Goal: Task Accomplishment & Management: Complete application form

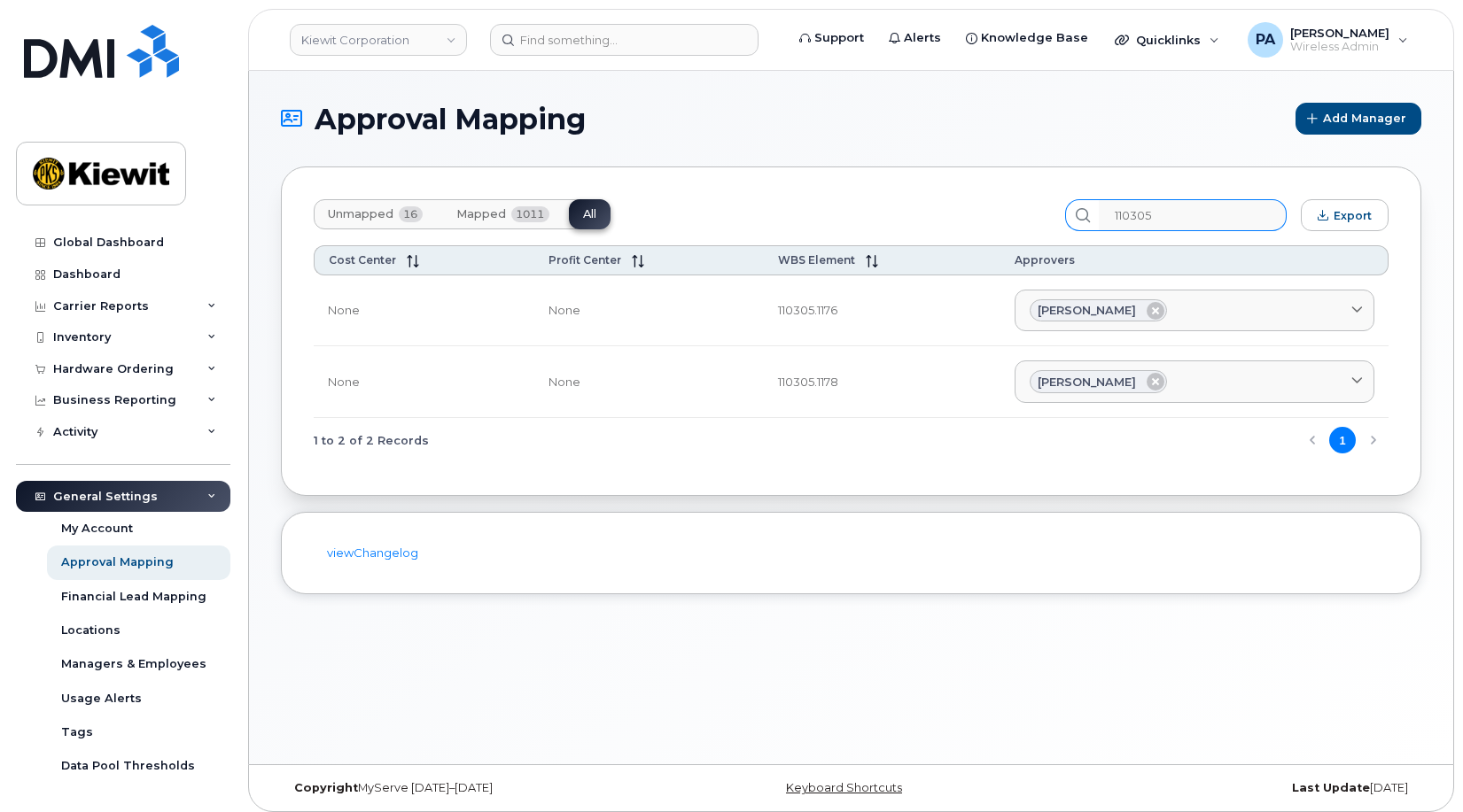
click at [1185, 219] on input "110305" at bounding box center [1192, 215] width 188 height 32
click at [110, 378] on div "Hardware Ordering" at bounding box center [123, 369] width 214 height 32
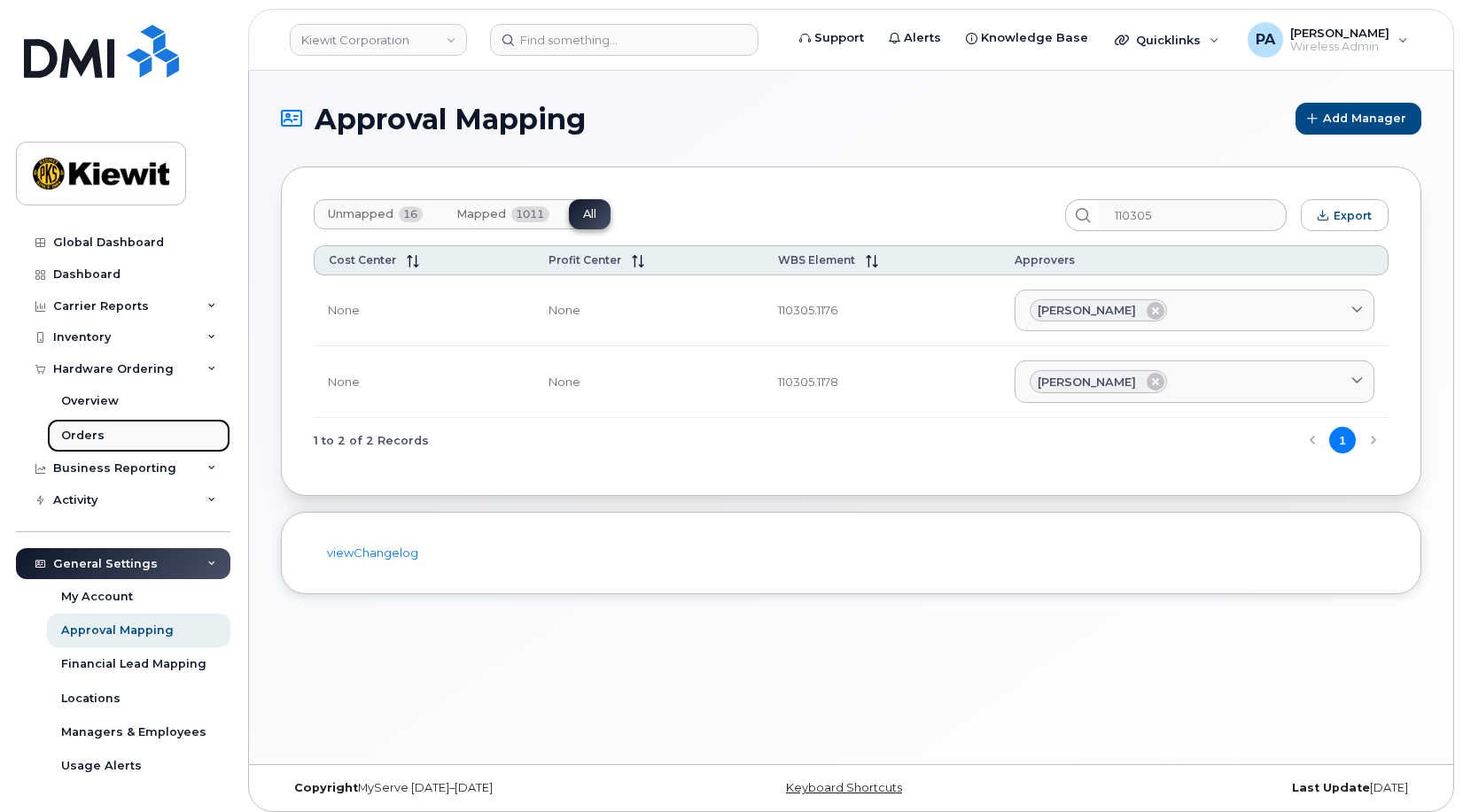
click at [101, 436] on link "Orders" at bounding box center [138, 435] width 183 height 34
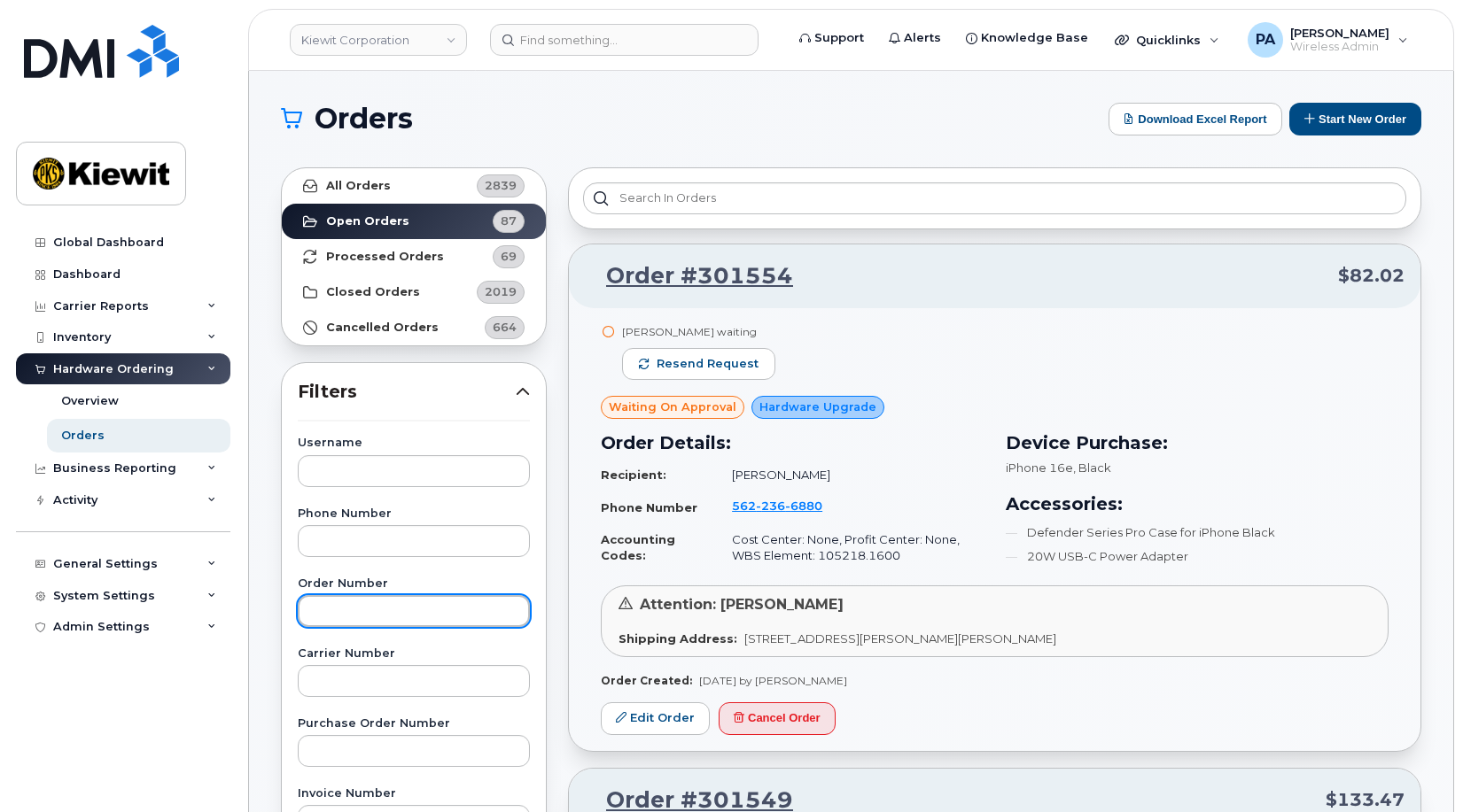
click at [358, 612] on input "text" at bounding box center [414, 610] width 232 height 32
type input "301590"
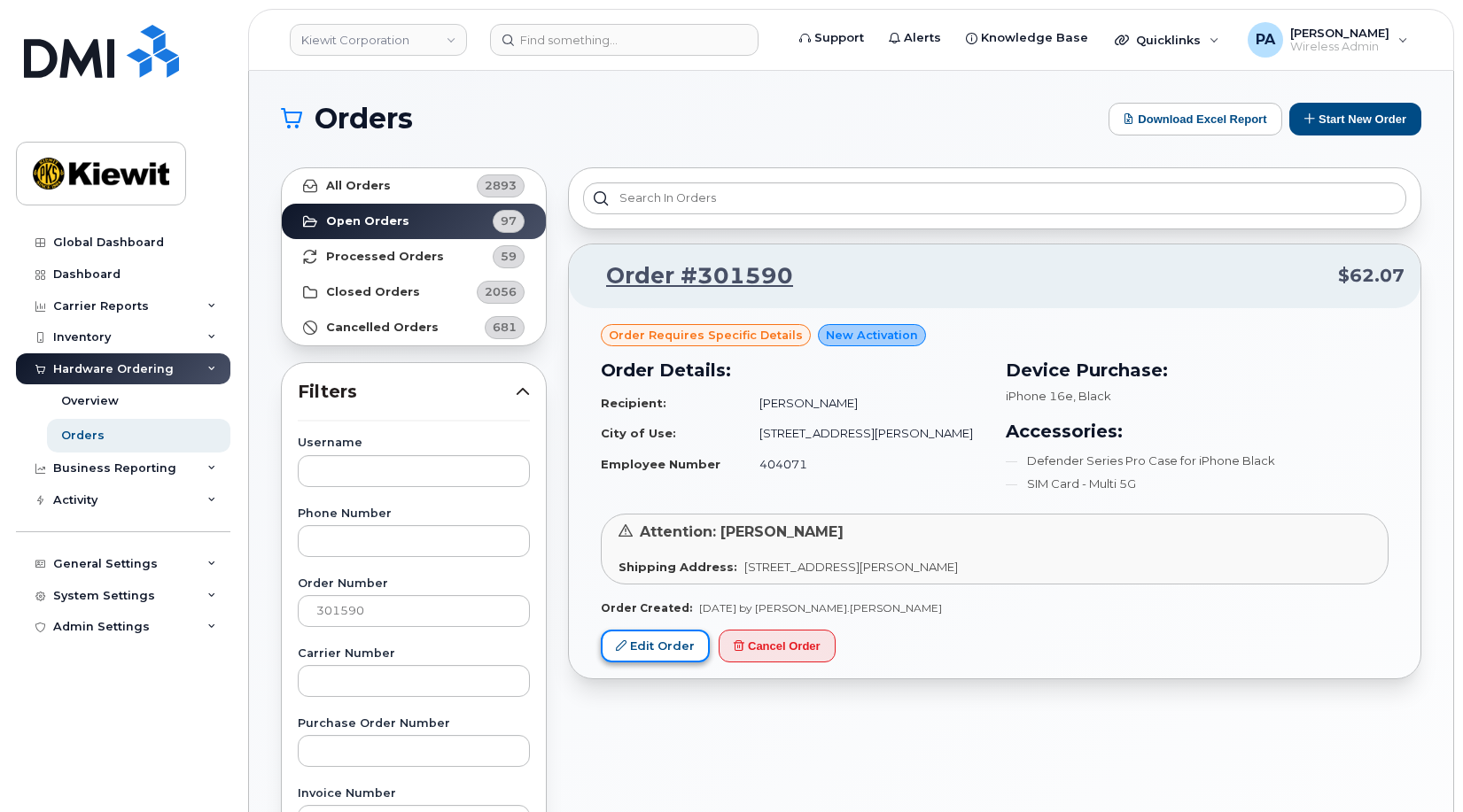
click at [660, 646] on link "Edit Order" at bounding box center [656, 646] width 109 height 33
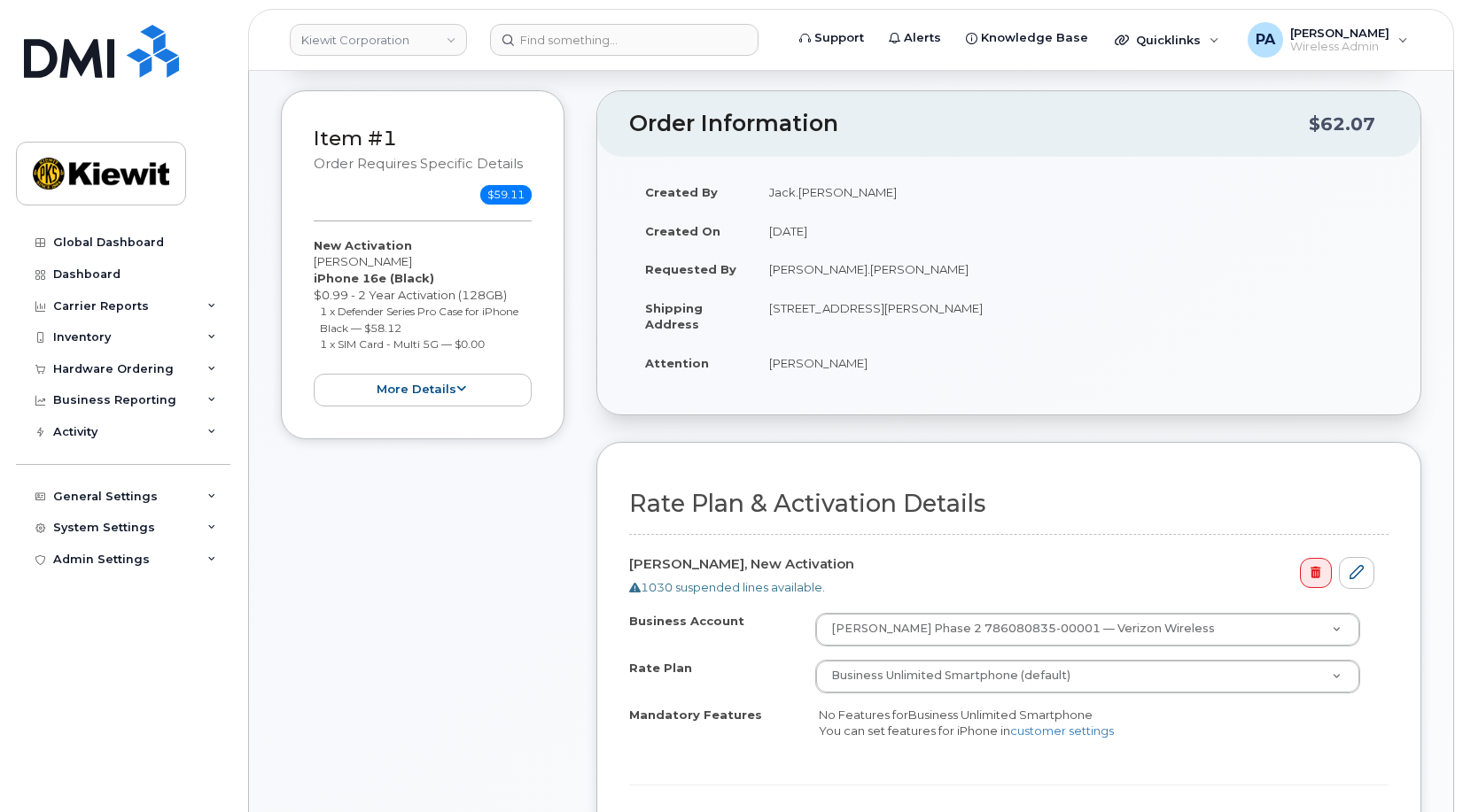
scroll to position [354, 0]
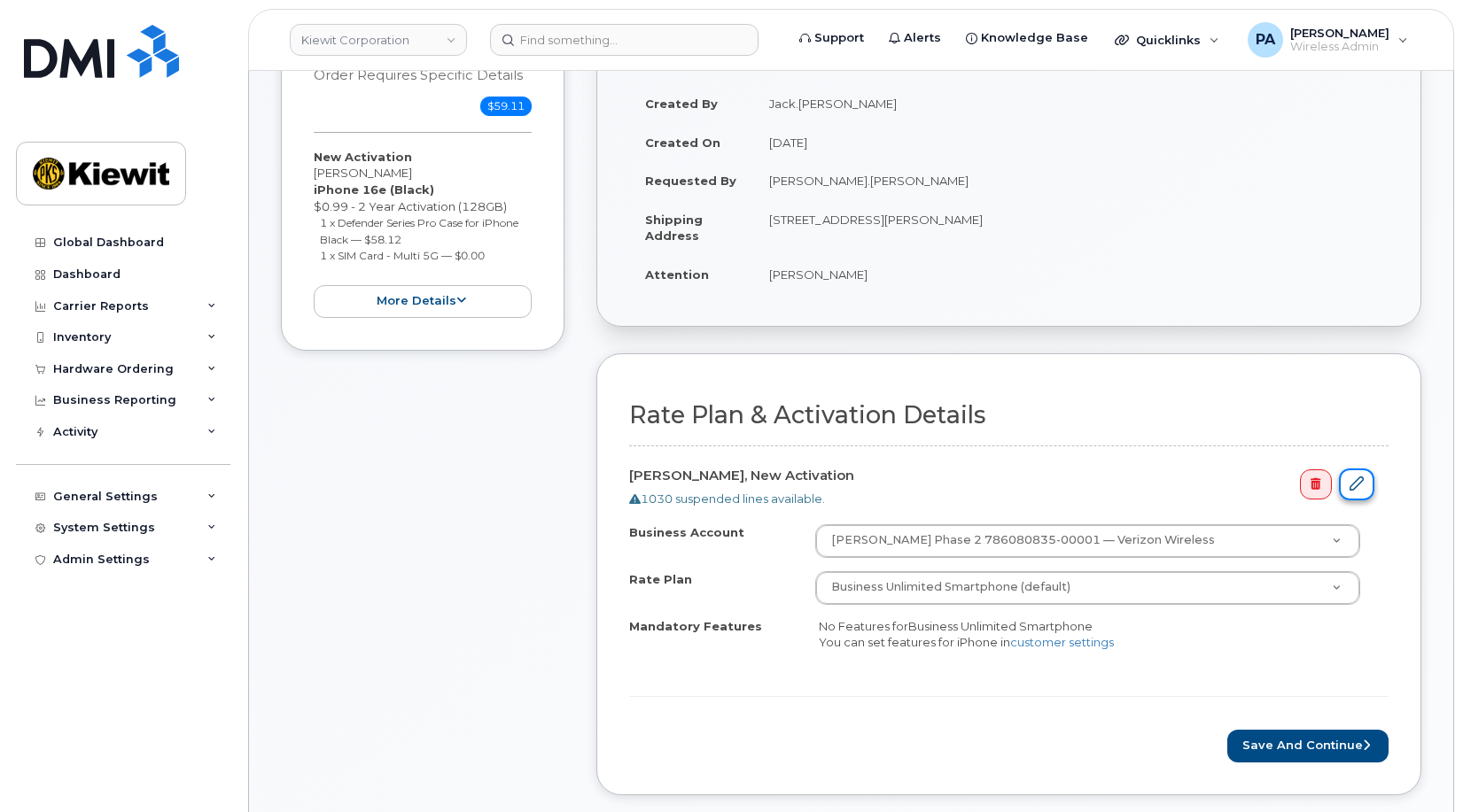
click at [1364, 496] on link at bounding box center [1357, 485] width 35 height 33
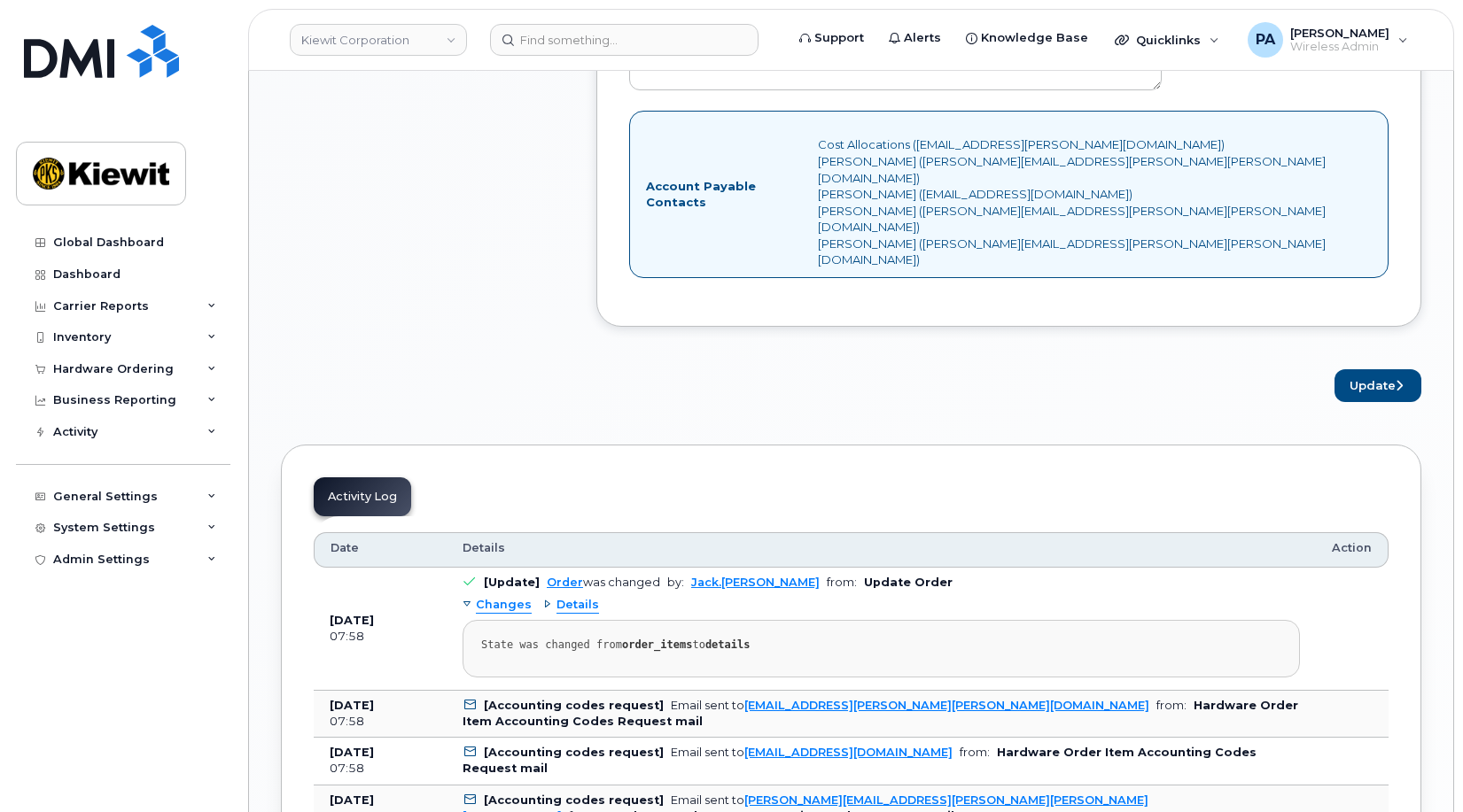
scroll to position [1329, 0]
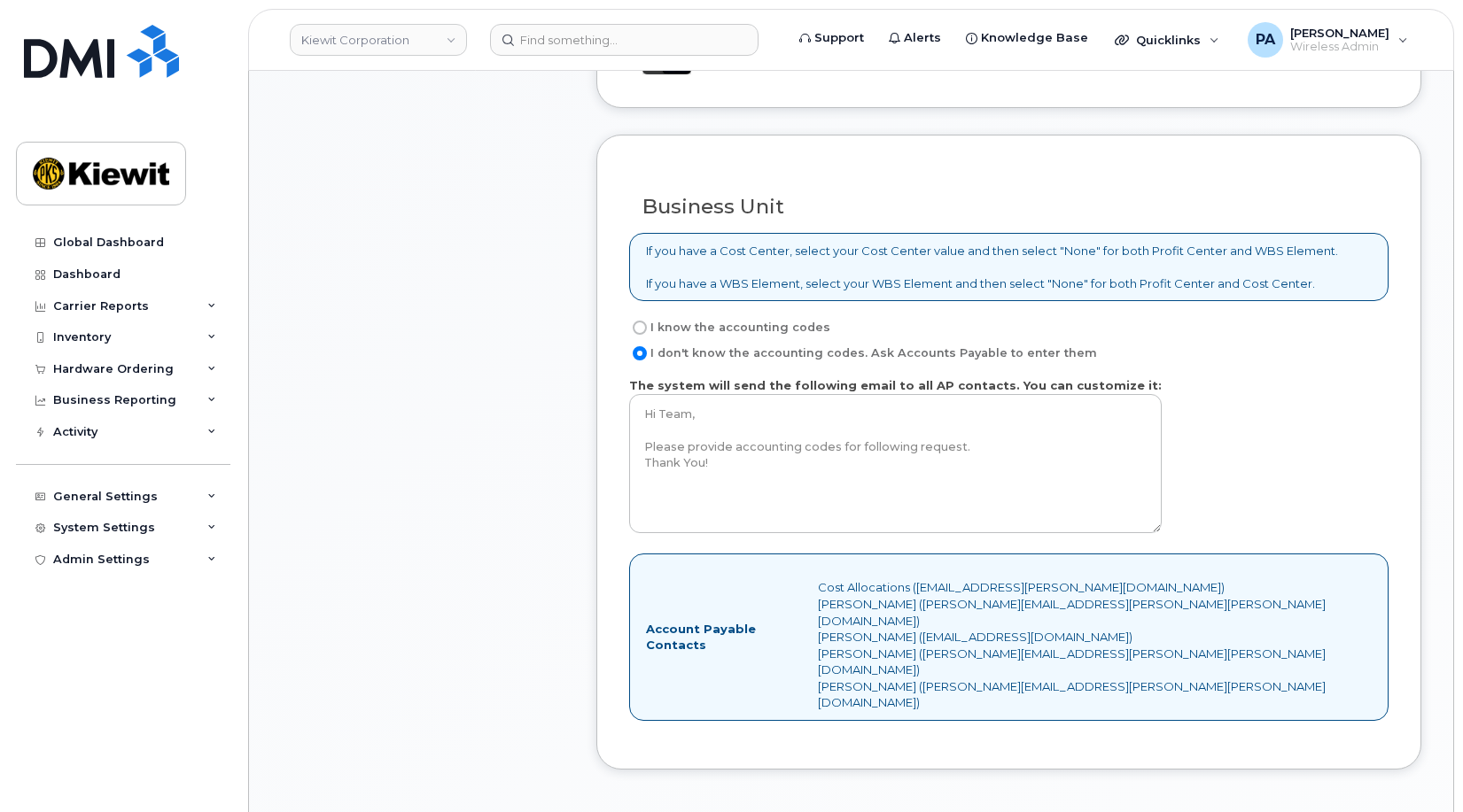
click at [717, 328] on label "I know the accounting codes" at bounding box center [730, 328] width 202 height 21
click at [647, 328] on input "I know the accounting codes" at bounding box center [640, 327] width 15 height 15
radio input "true"
select select
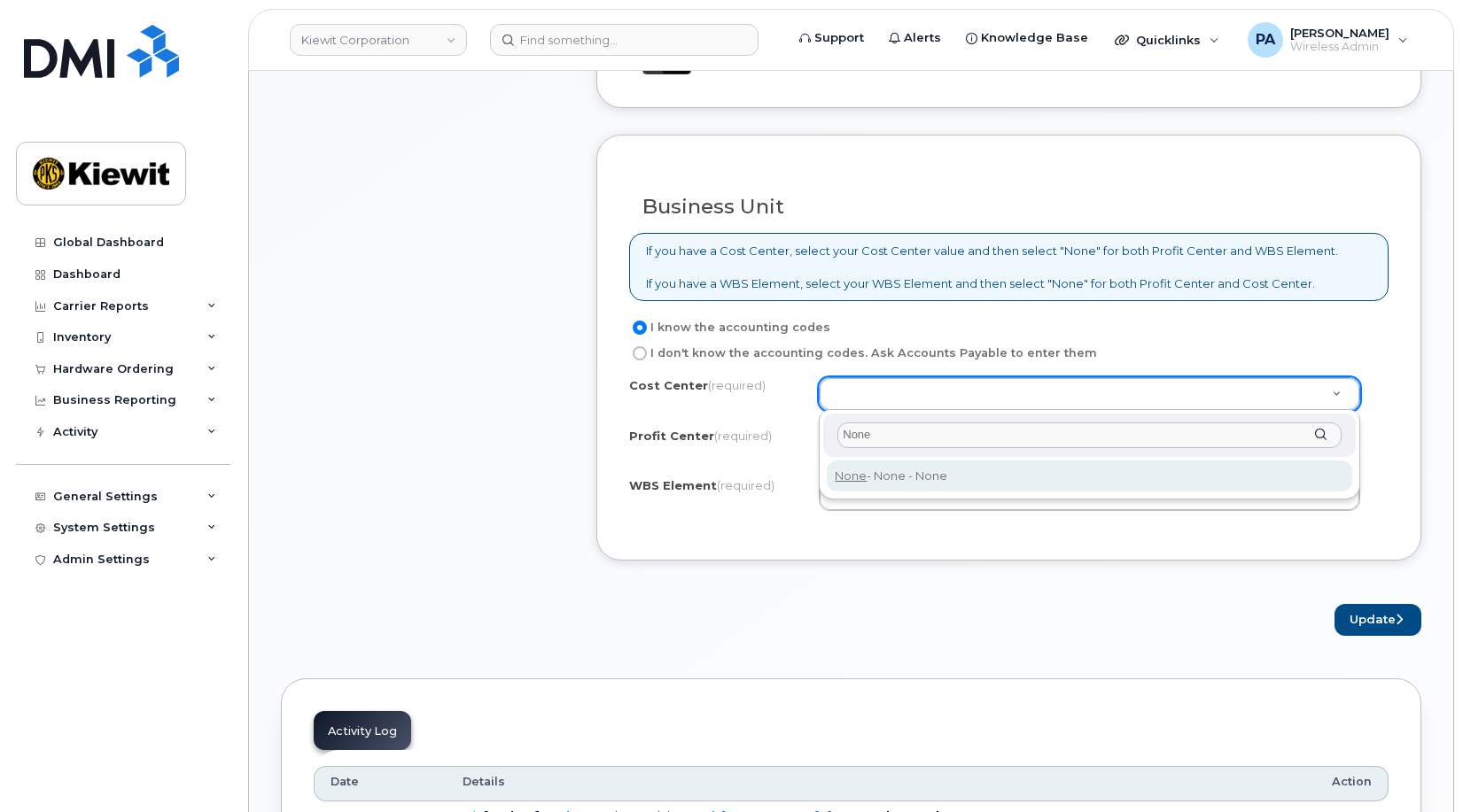
type input "None"
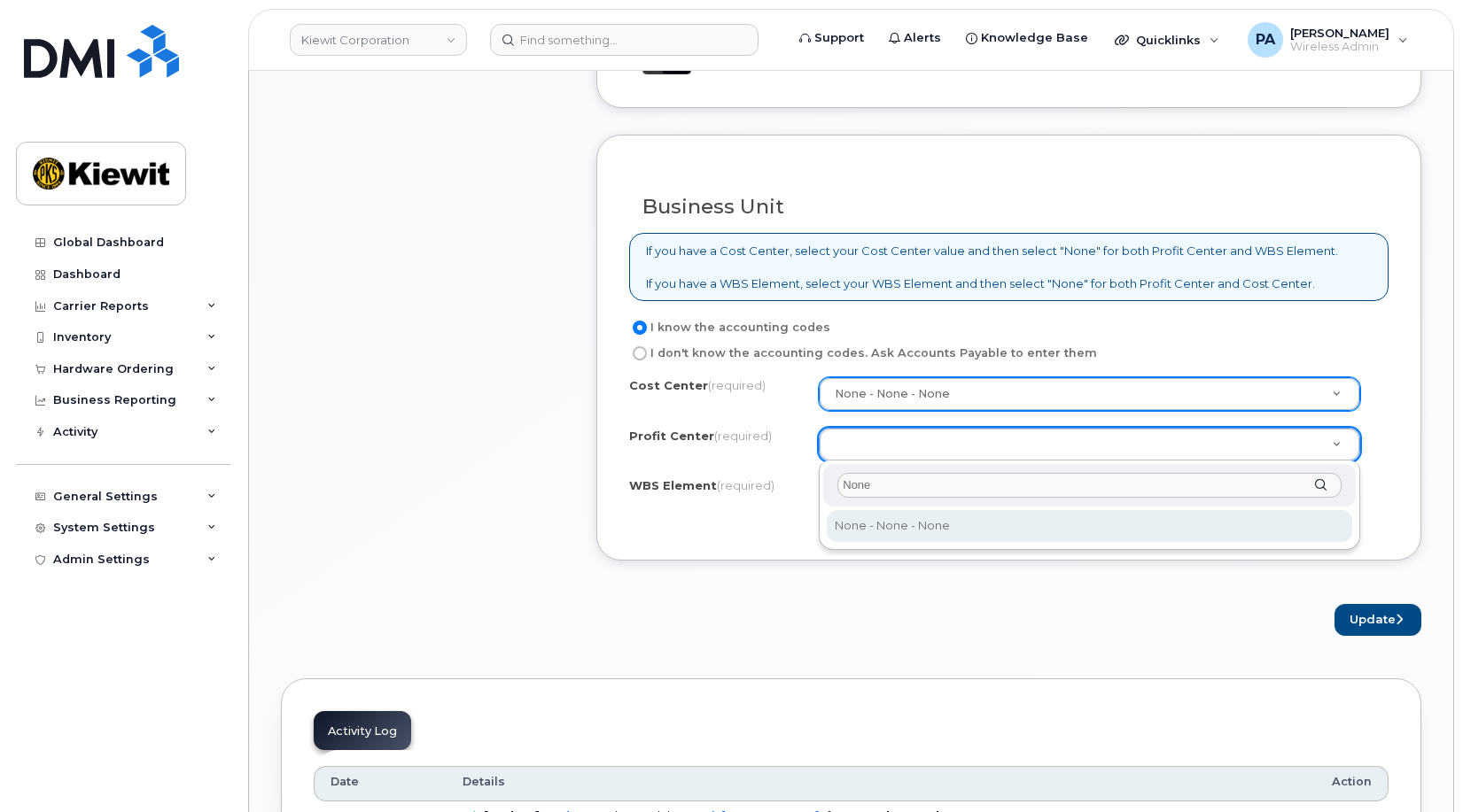
type input "None"
select select "None"
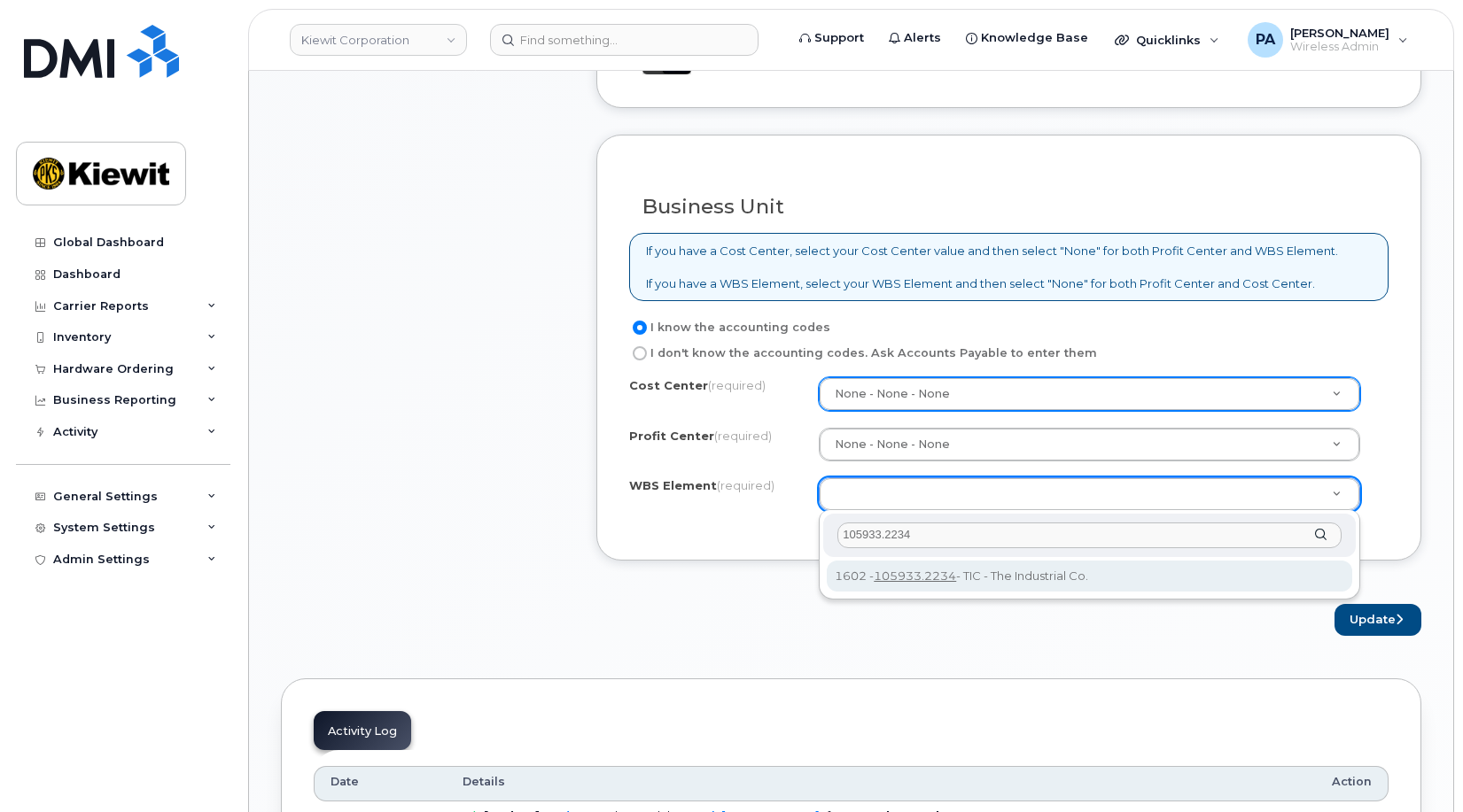
type input "105933.2234"
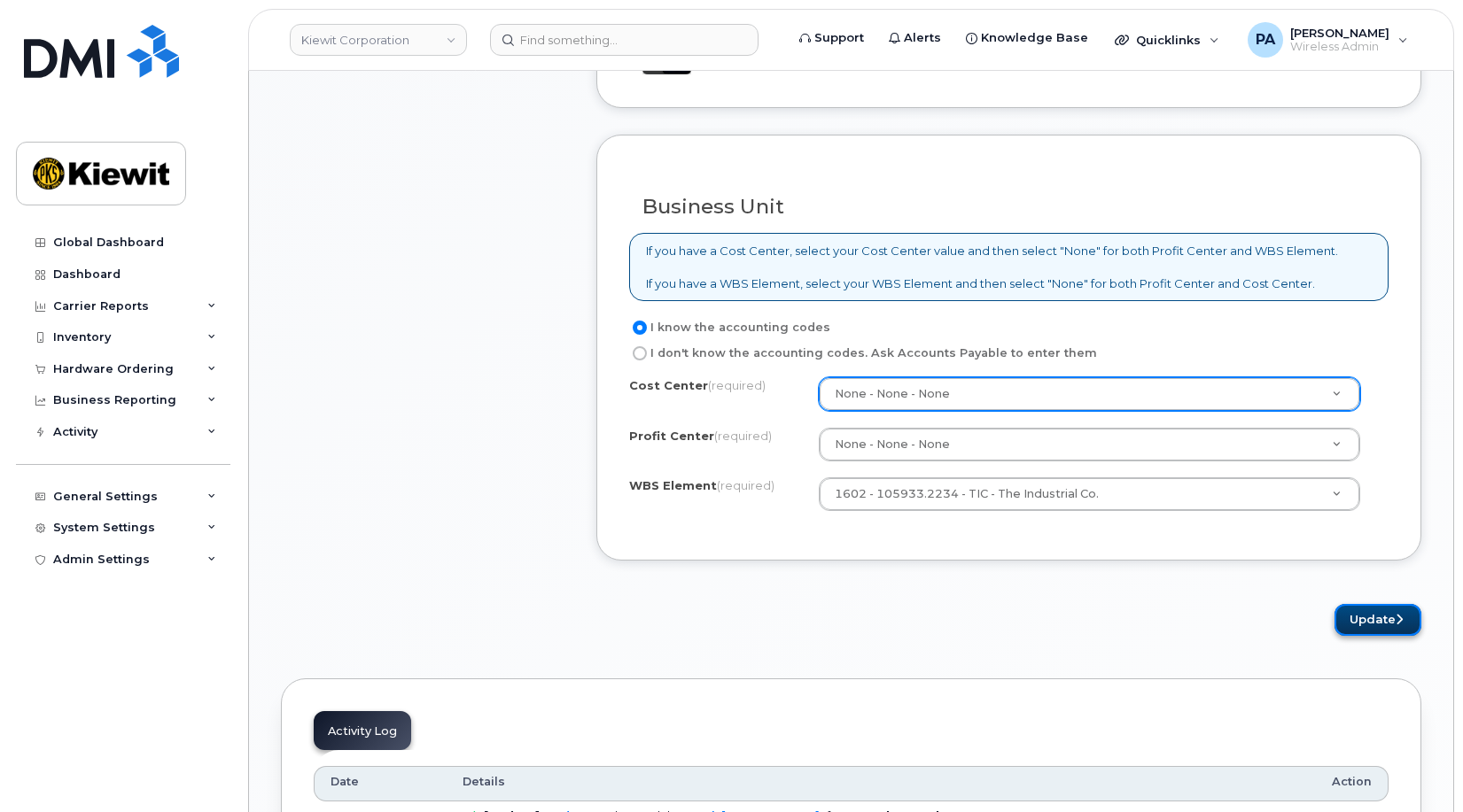
click at [1373, 614] on button "Update" at bounding box center [1377, 620] width 87 height 33
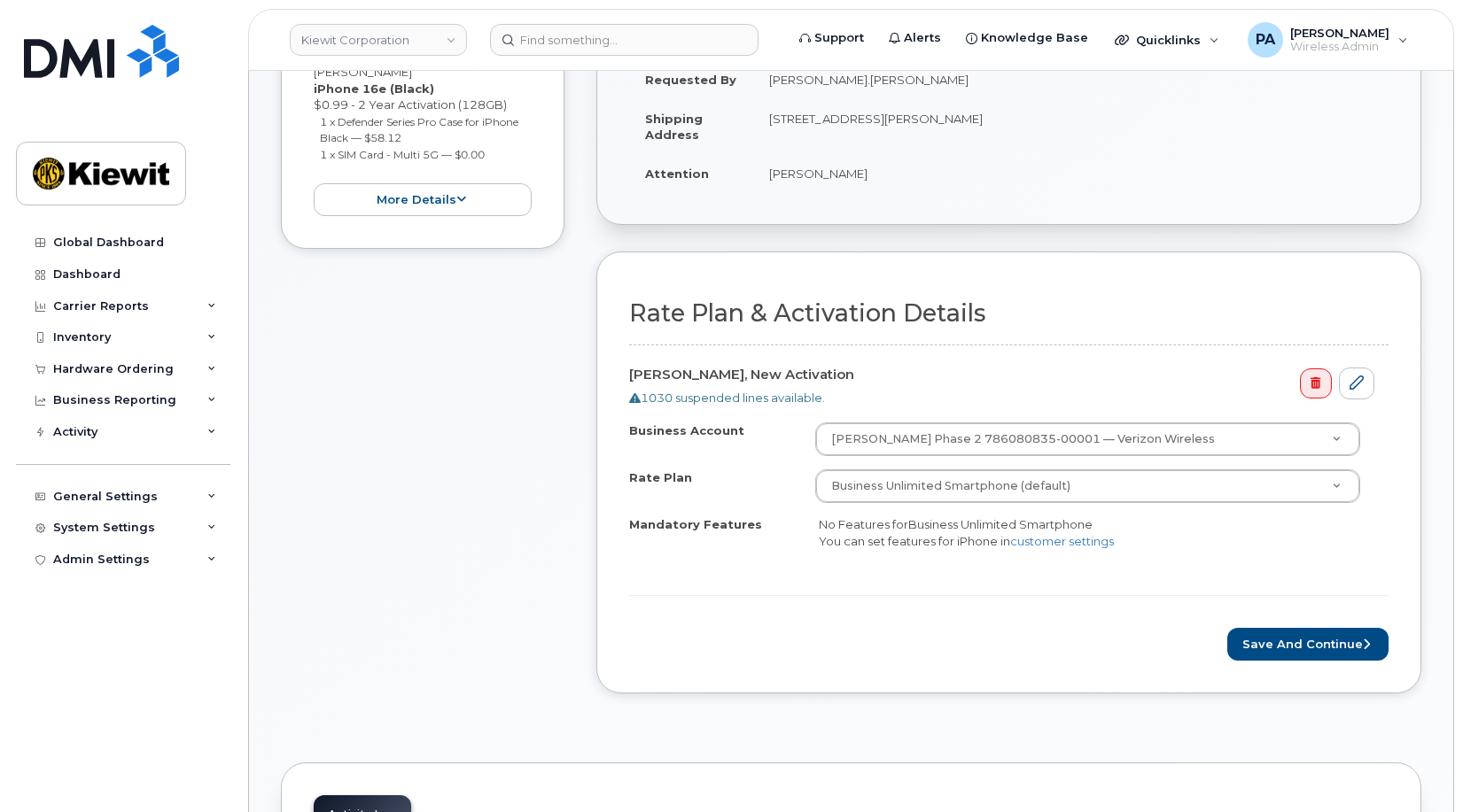
scroll to position [975, 0]
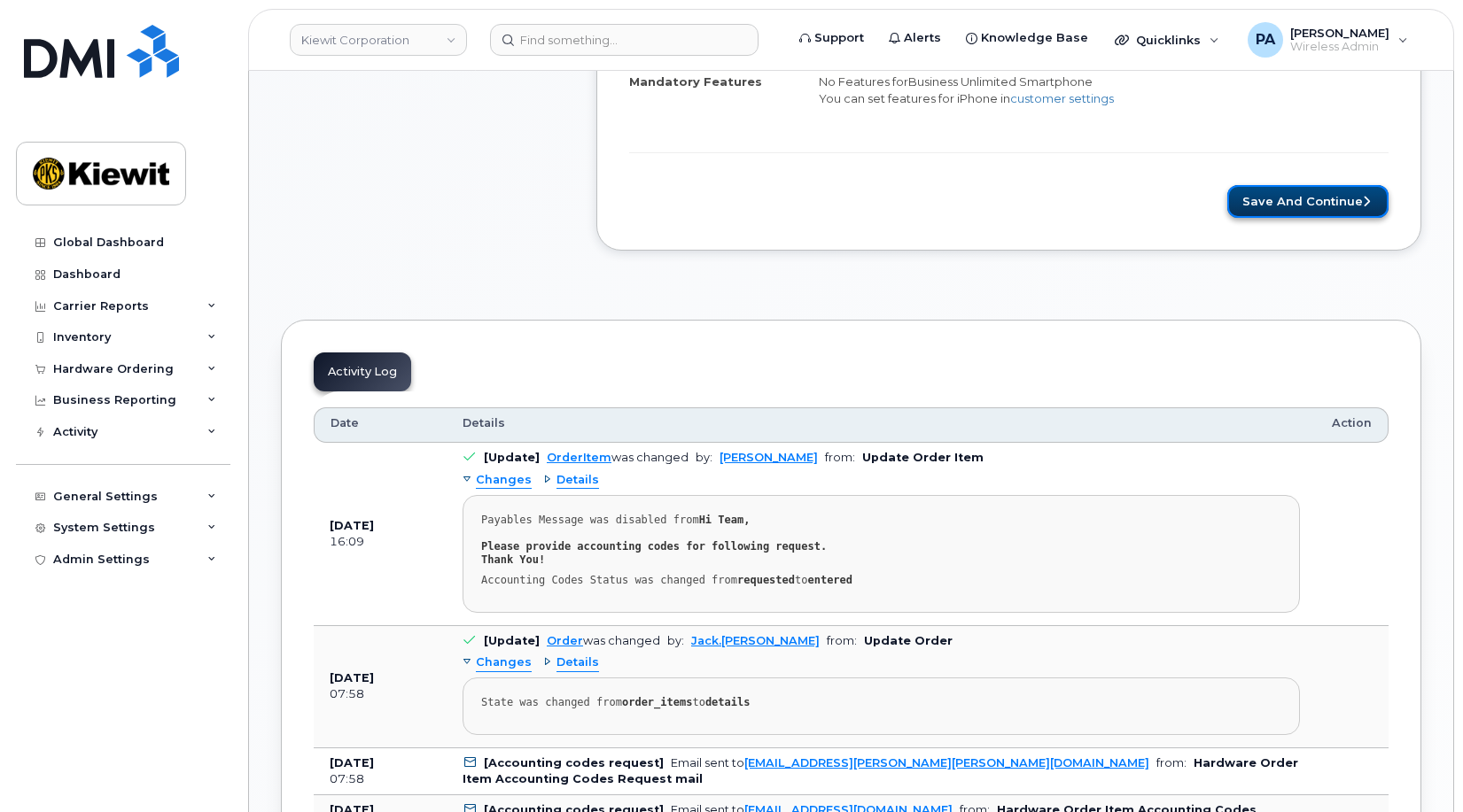
click at [1296, 208] on button "Save and Continue" at bounding box center [1308, 202] width 162 height 33
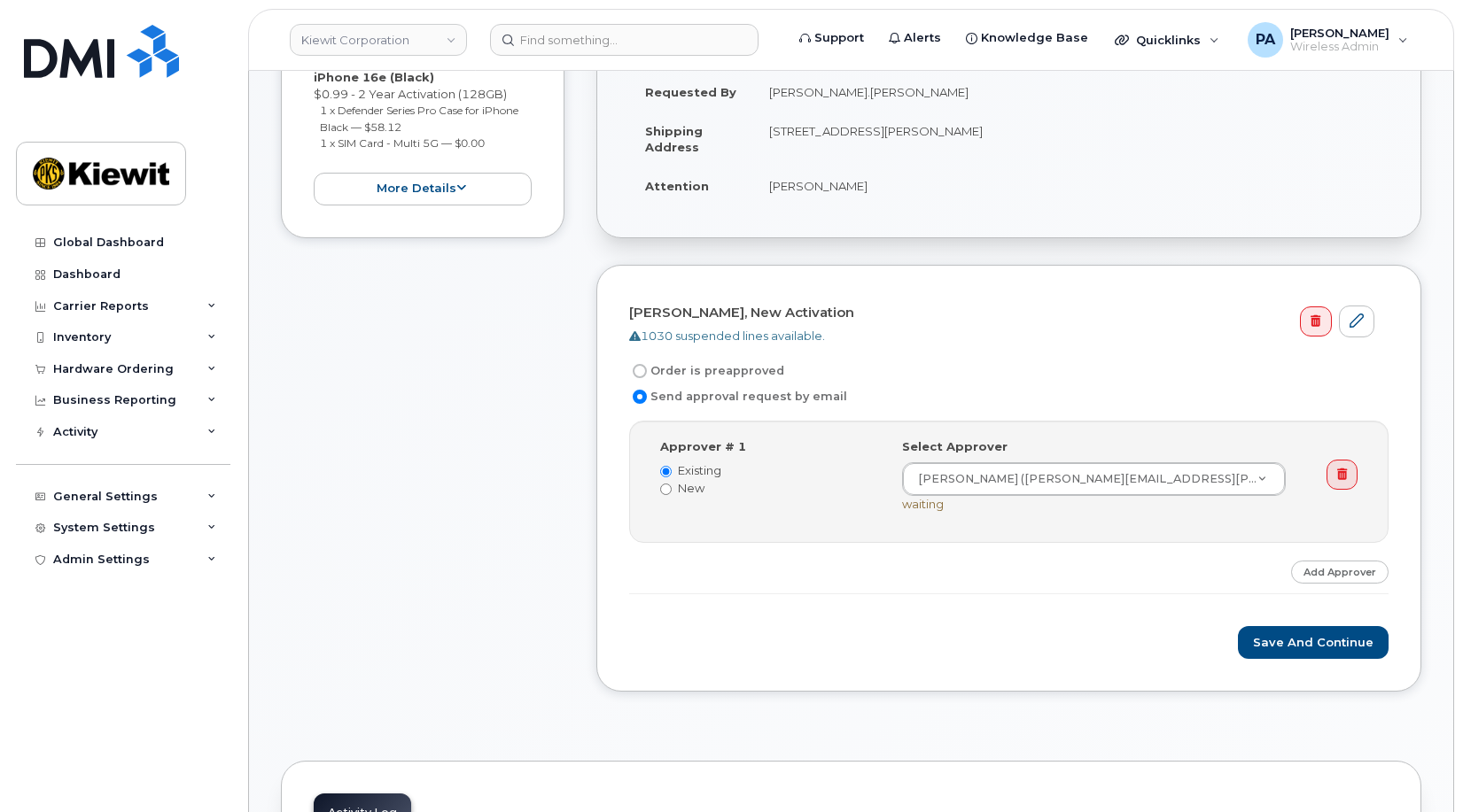
scroll to position [532, 0]
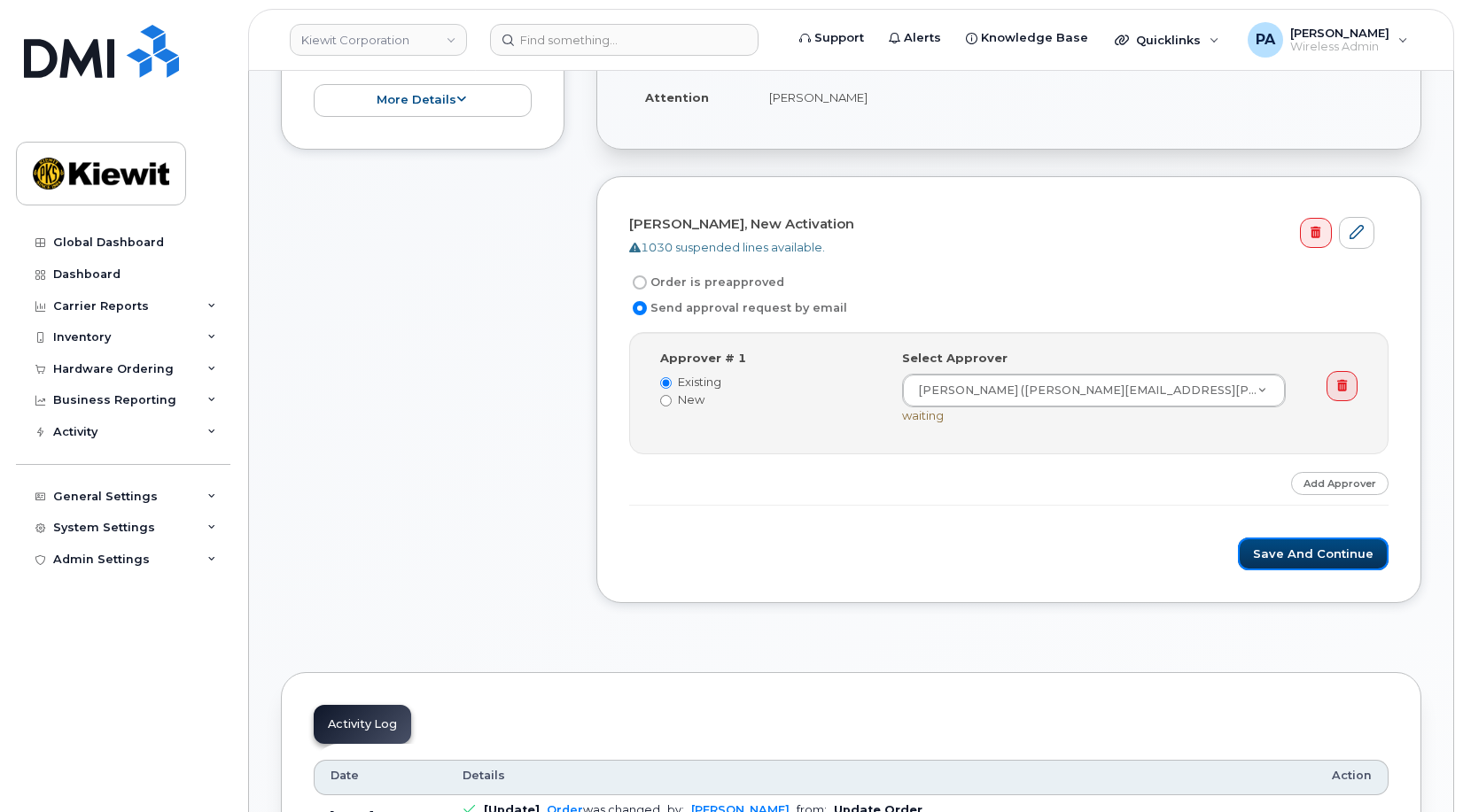
click at [1315, 555] on button "Save and Continue" at bounding box center [1313, 554] width 151 height 33
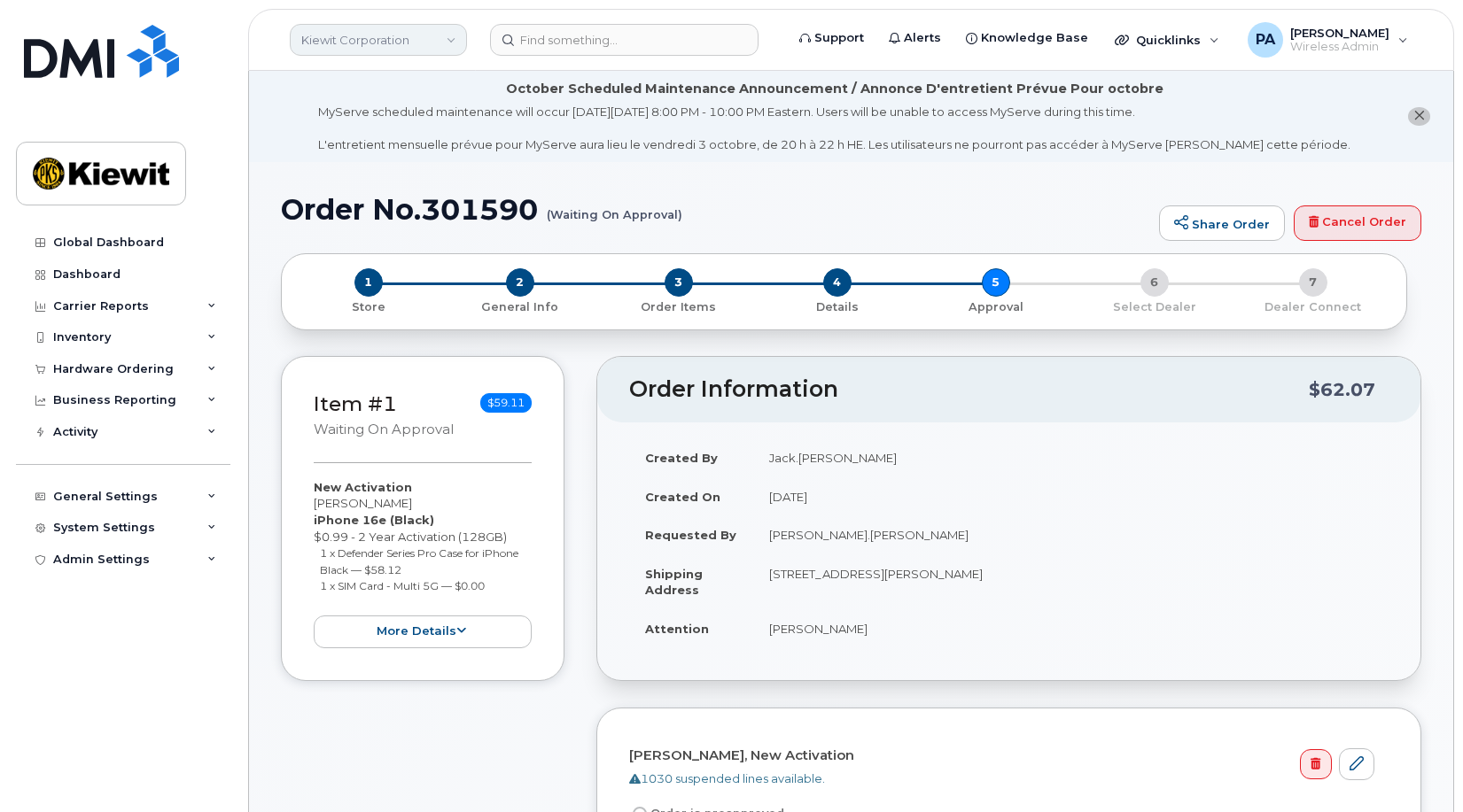
click at [358, 36] on link "Kiewit Corporation" at bounding box center [379, 40] width 177 height 32
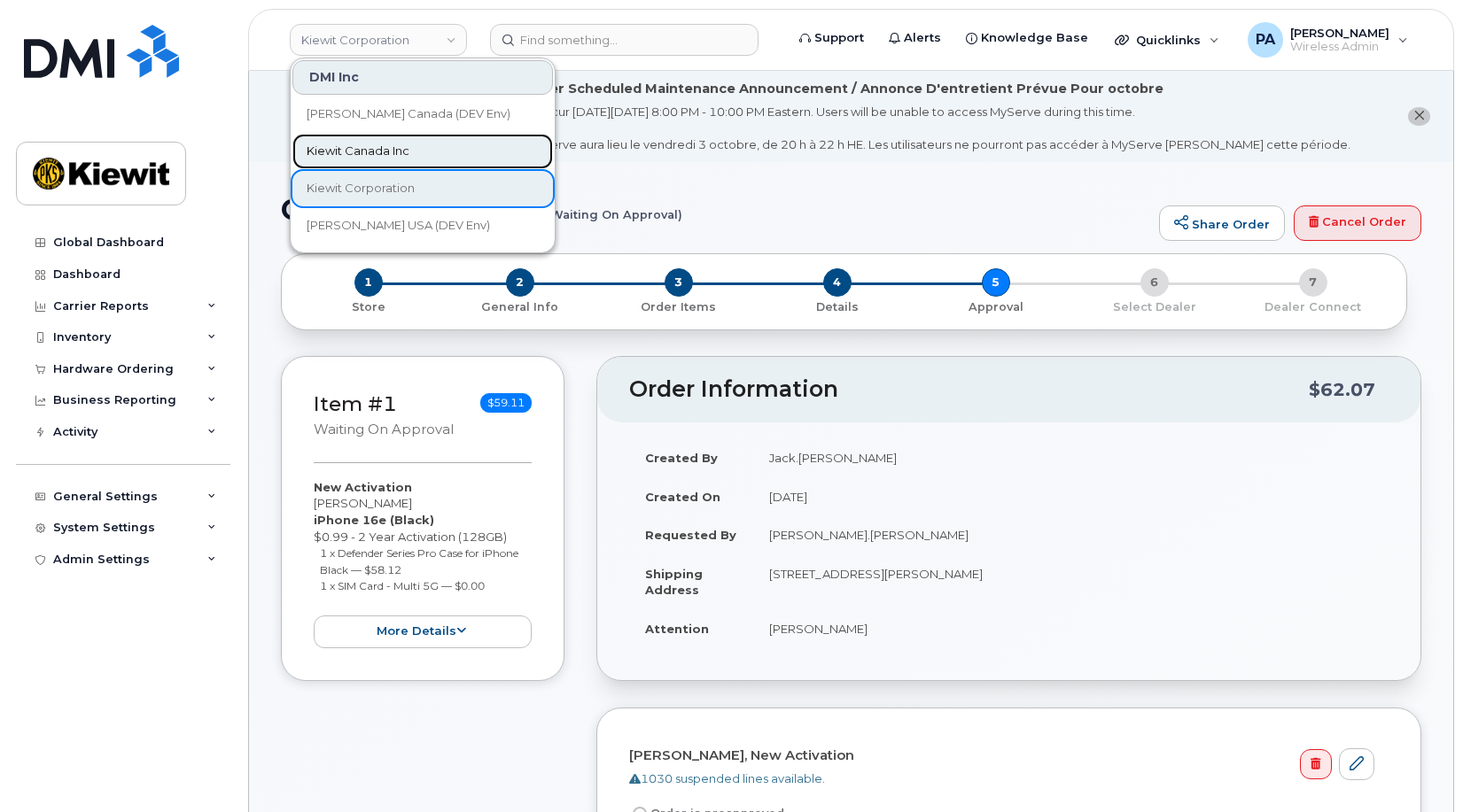
click at [354, 151] on span "Kiewit Canada Inc" at bounding box center [358, 151] width 103 height 18
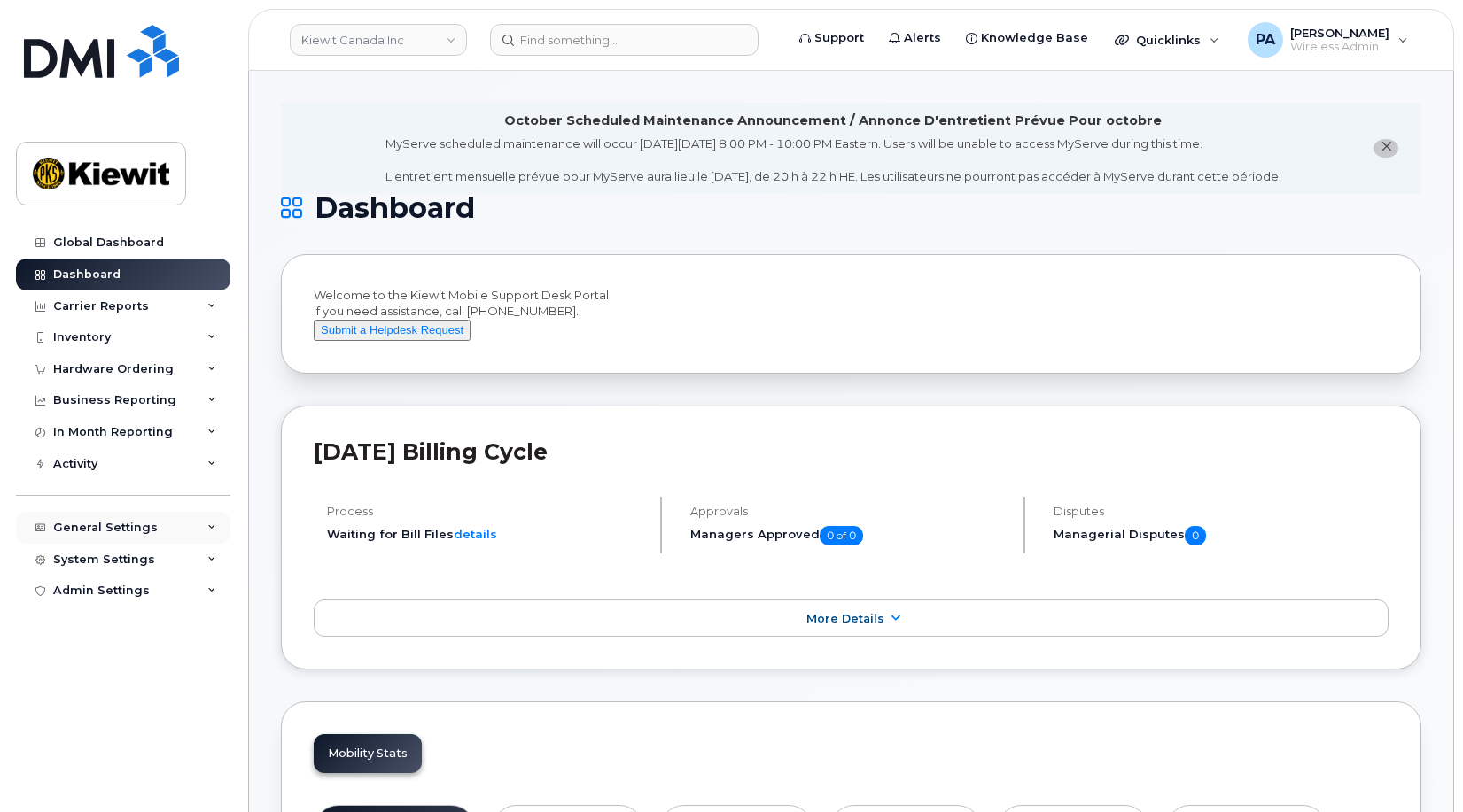
click at [117, 527] on div "General Settings" at bounding box center [105, 528] width 104 height 15
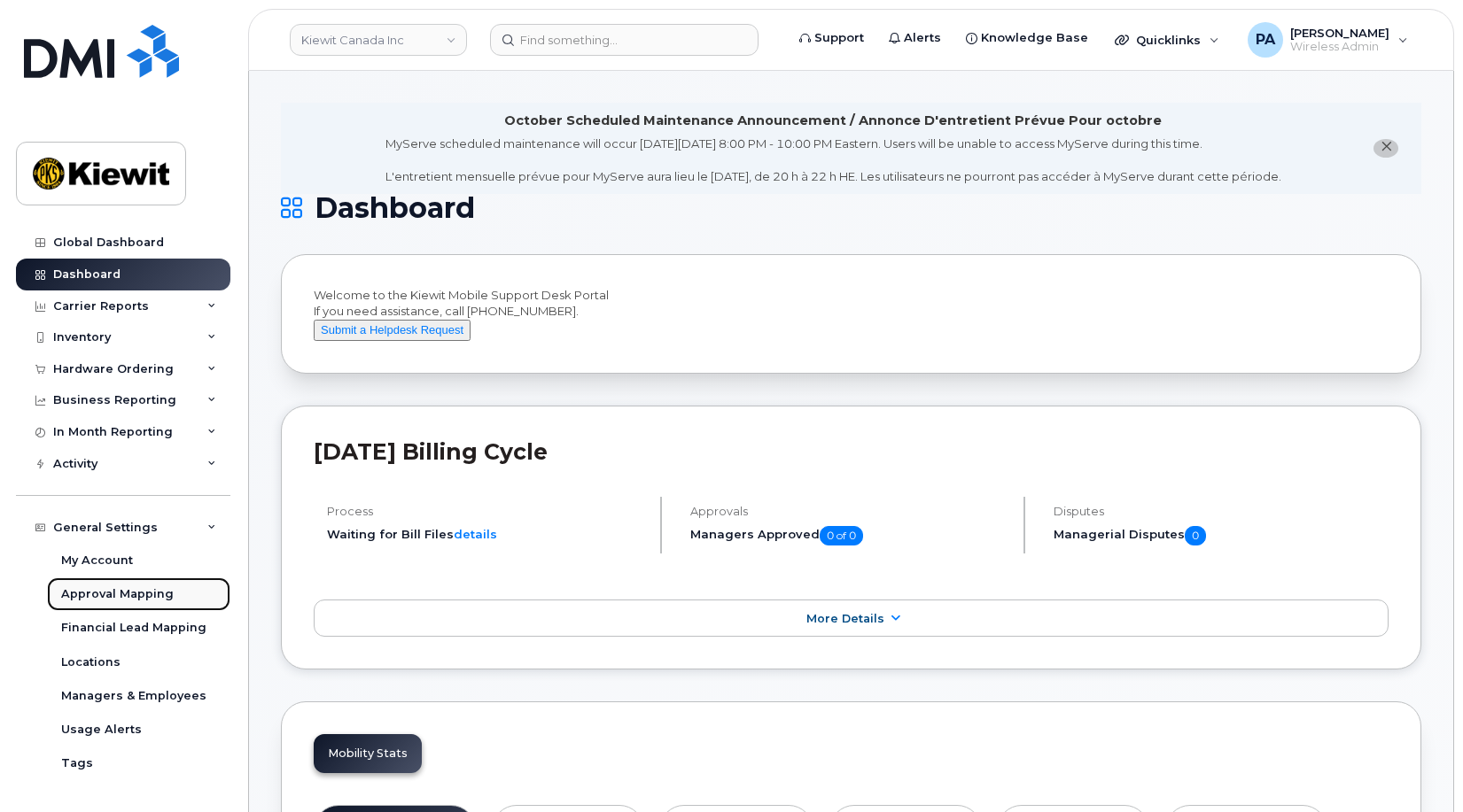
click at [82, 600] on div "Approval Mapping" at bounding box center [118, 594] width 113 height 16
